Goal: Information Seeking & Learning: Check status

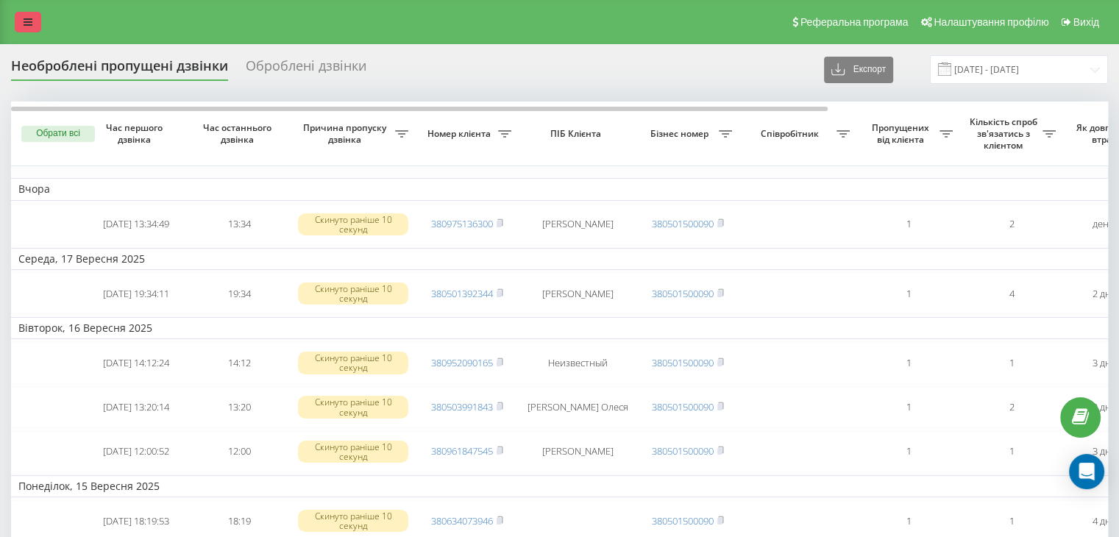
click at [24, 19] on icon at bounding box center [28, 22] width 9 height 10
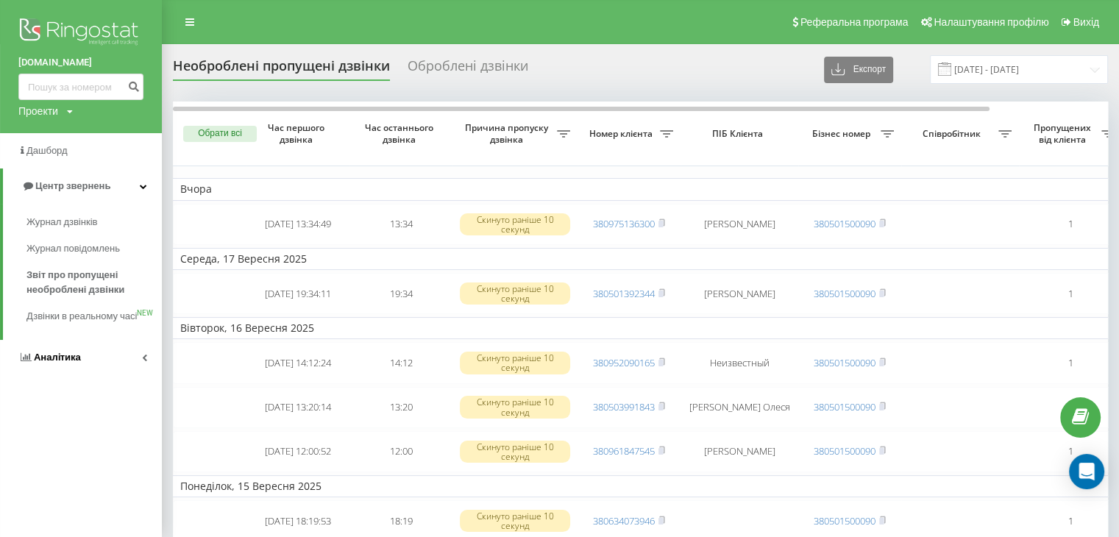
click at [85, 363] on link "Аналiтика" at bounding box center [81, 357] width 162 height 35
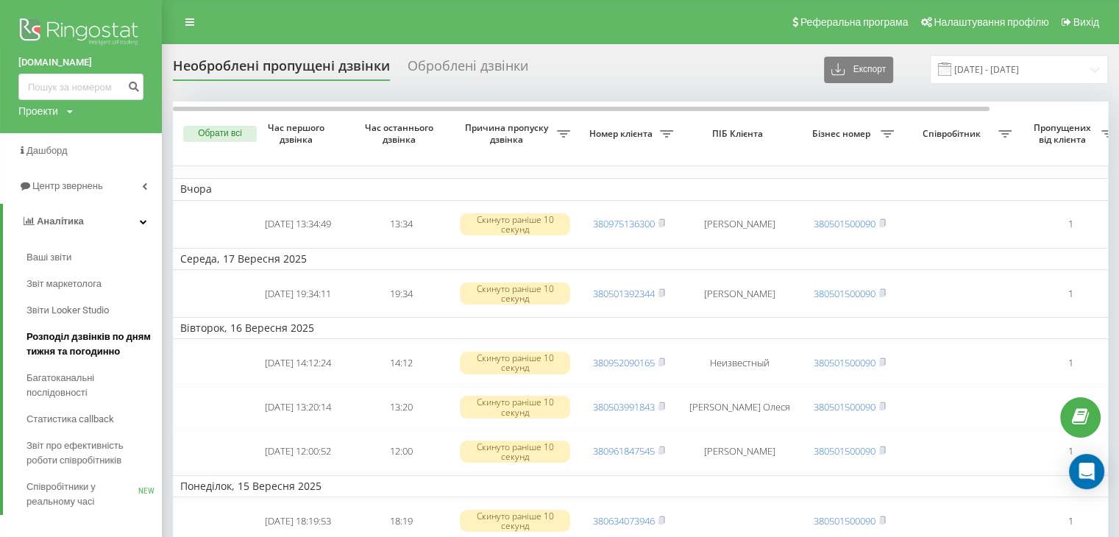
scroll to position [294, 0]
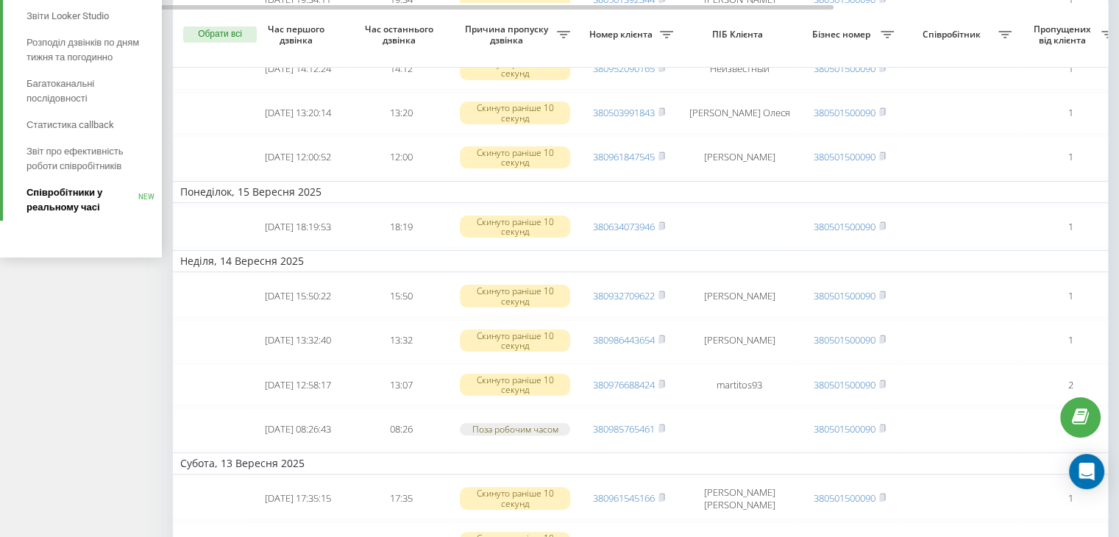
click at [71, 205] on span "Співробітники у реальному часі" at bounding box center [82, 199] width 112 height 29
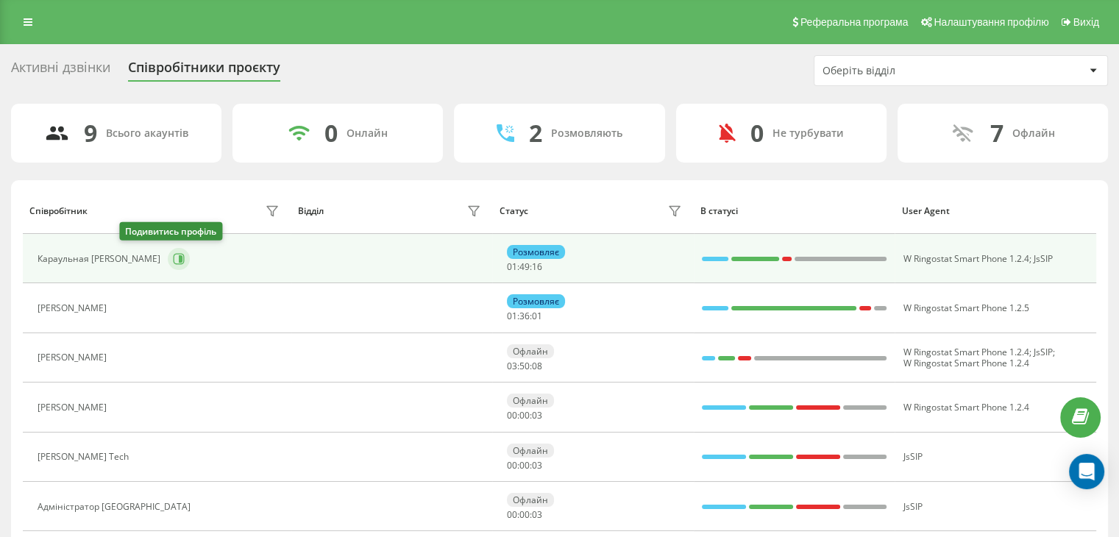
click at [179, 257] on icon at bounding box center [181, 258] width 4 height 7
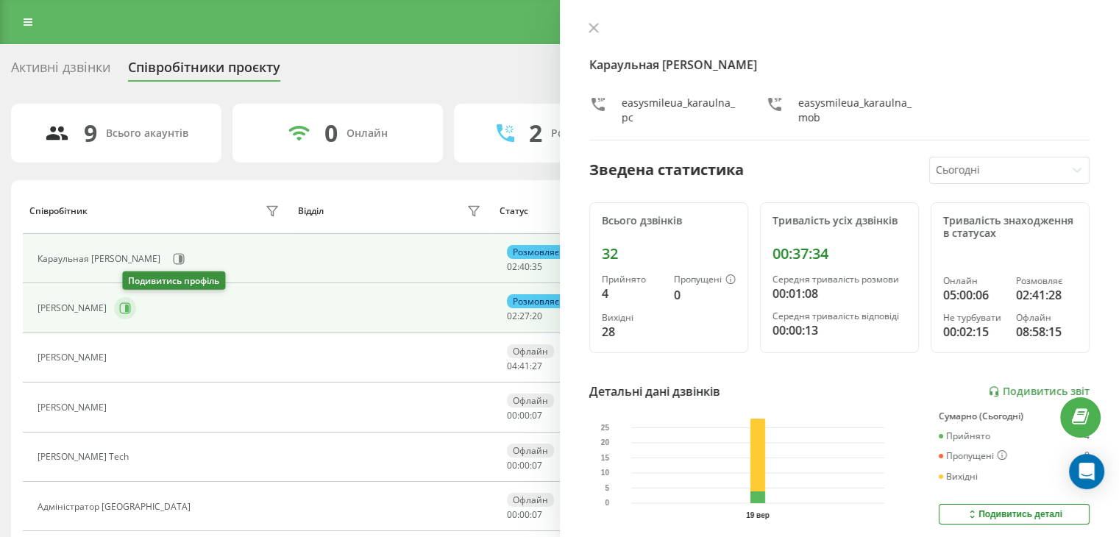
click at [131, 305] on icon at bounding box center [125, 308] width 12 height 12
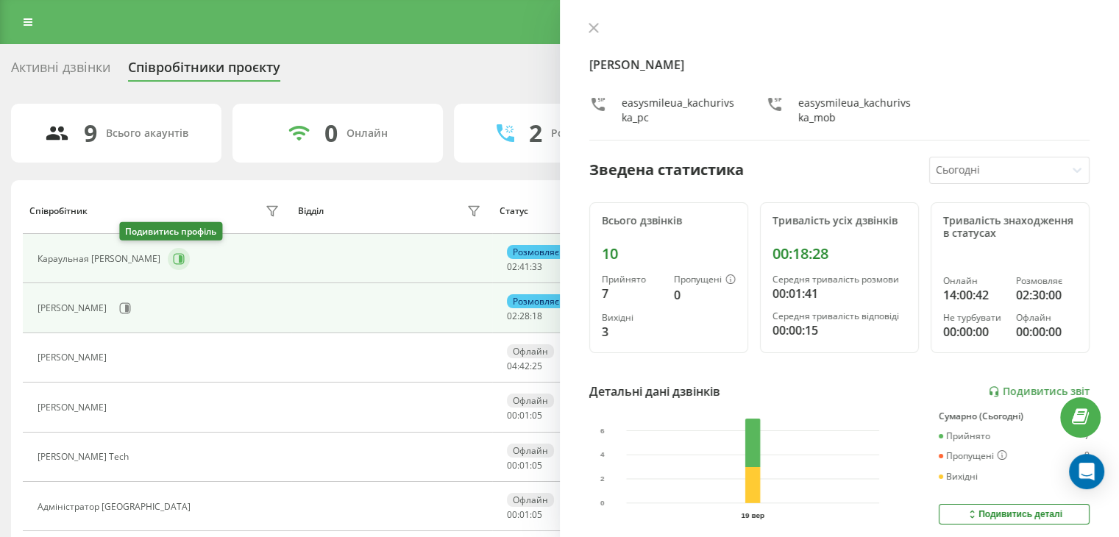
click at [173, 257] on icon at bounding box center [179, 259] width 12 height 12
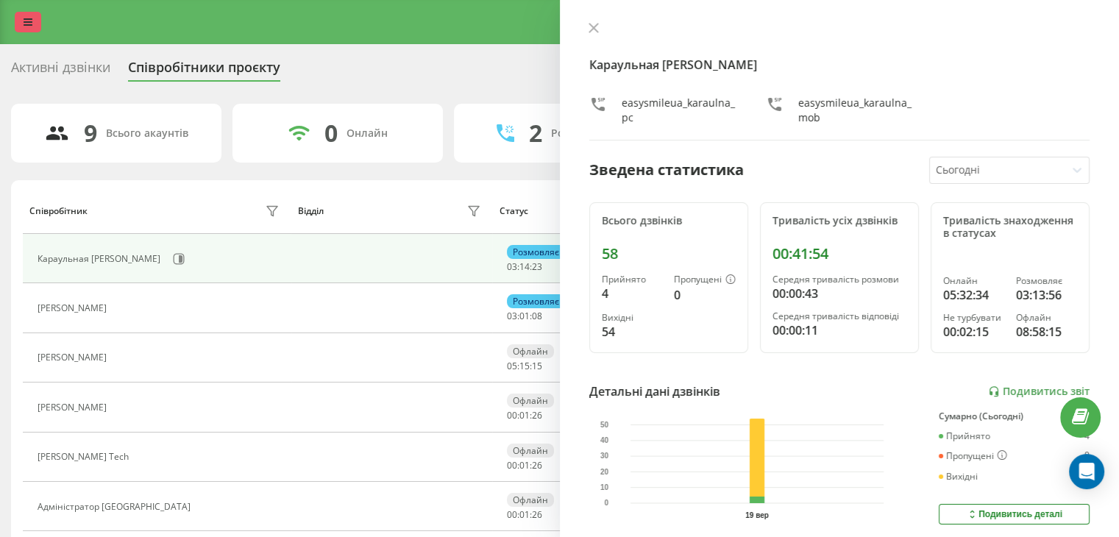
click at [22, 24] on link at bounding box center [28, 22] width 26 height 21
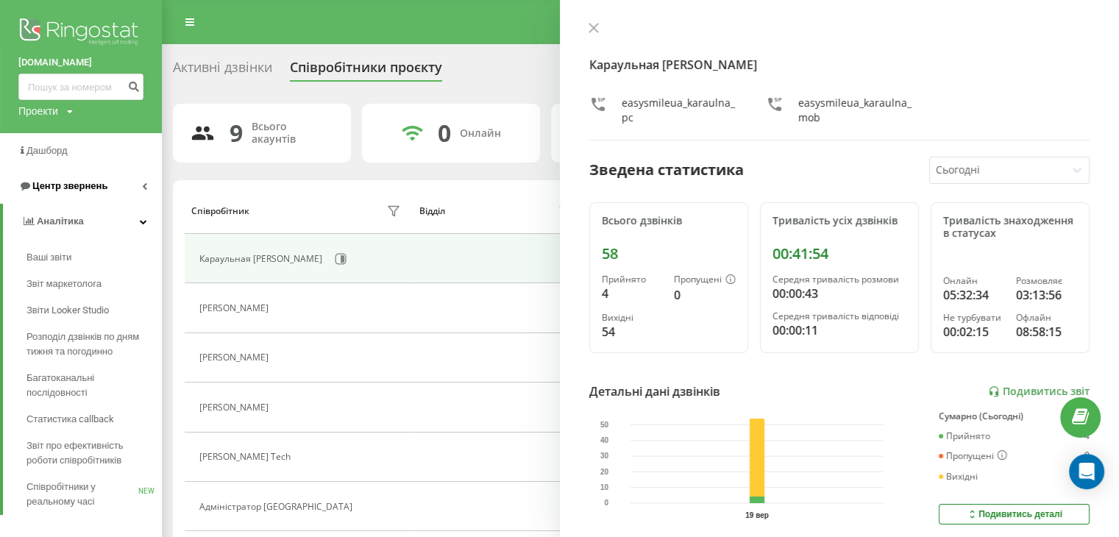
click at [90, 198] on link "Центр звернень" at bounding box center [81, 186] width 162 height 35
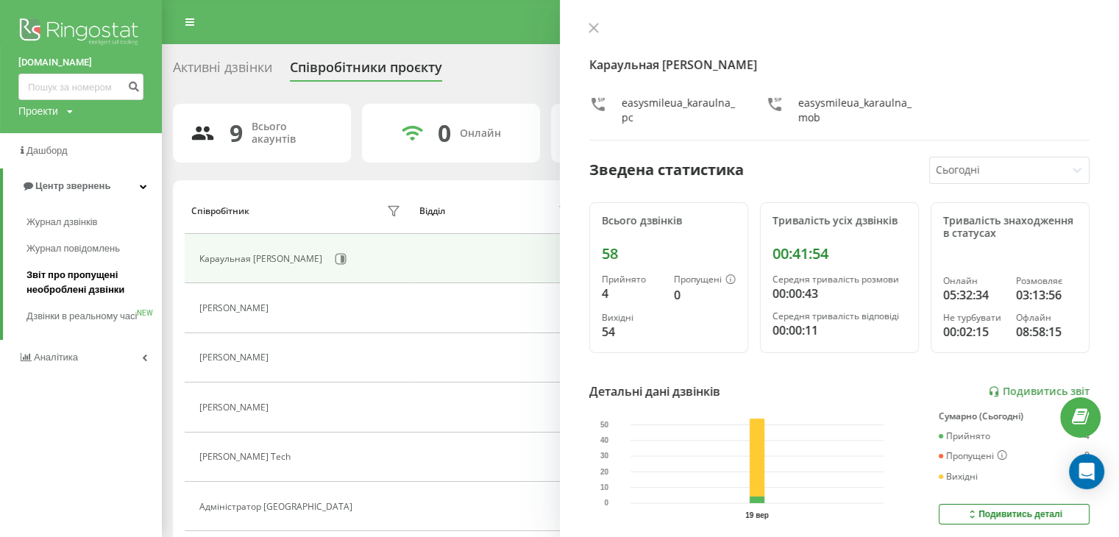
click at [89, 289] on span "Звіт про пропущені необроблені дзвінки" at bounding box center [90, 282] width 128 height 29
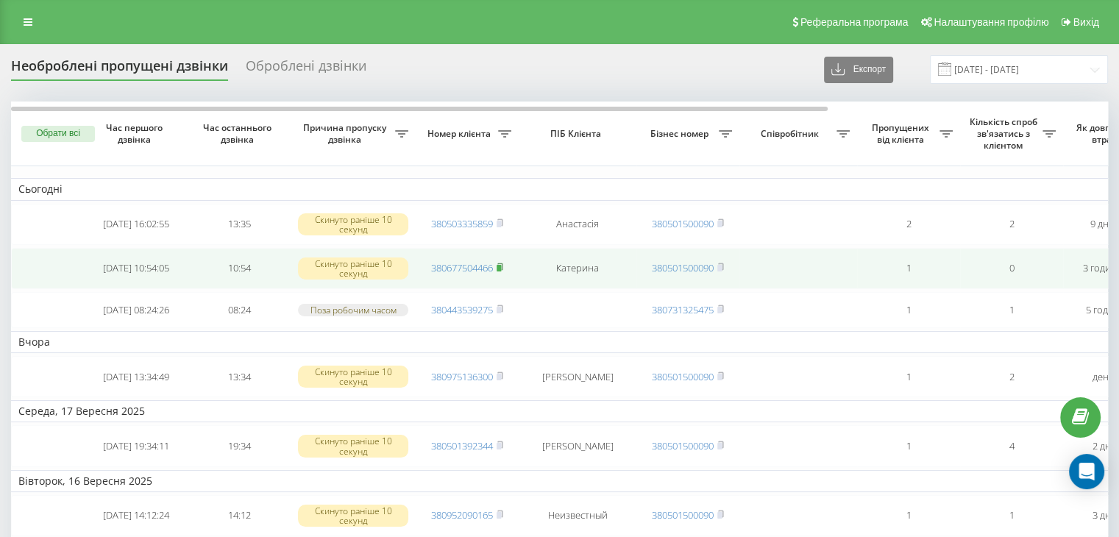
click at [500, 265] on rect at bounding box center [499, 268] width 4 height 7
